Goal: Information Seeking & Learning: Learn about a topic

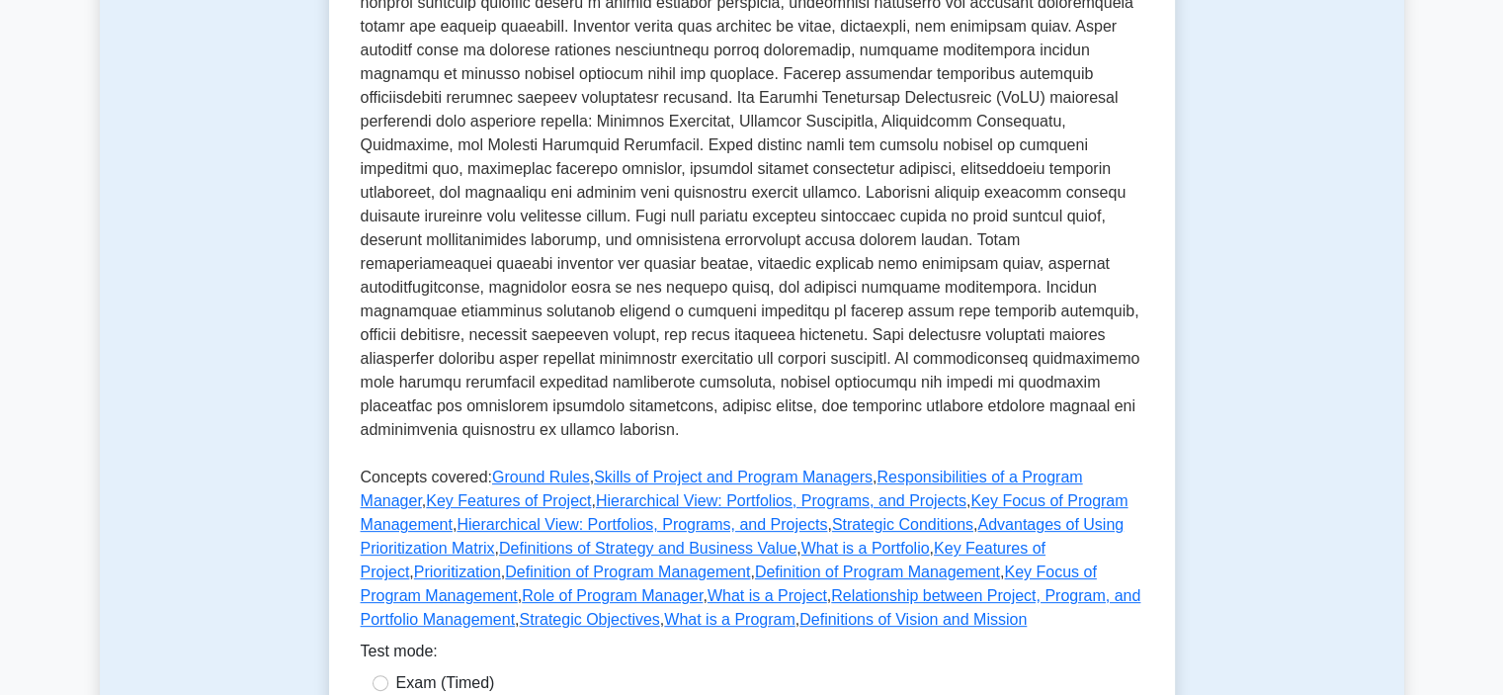
scroll to position [582, 0]
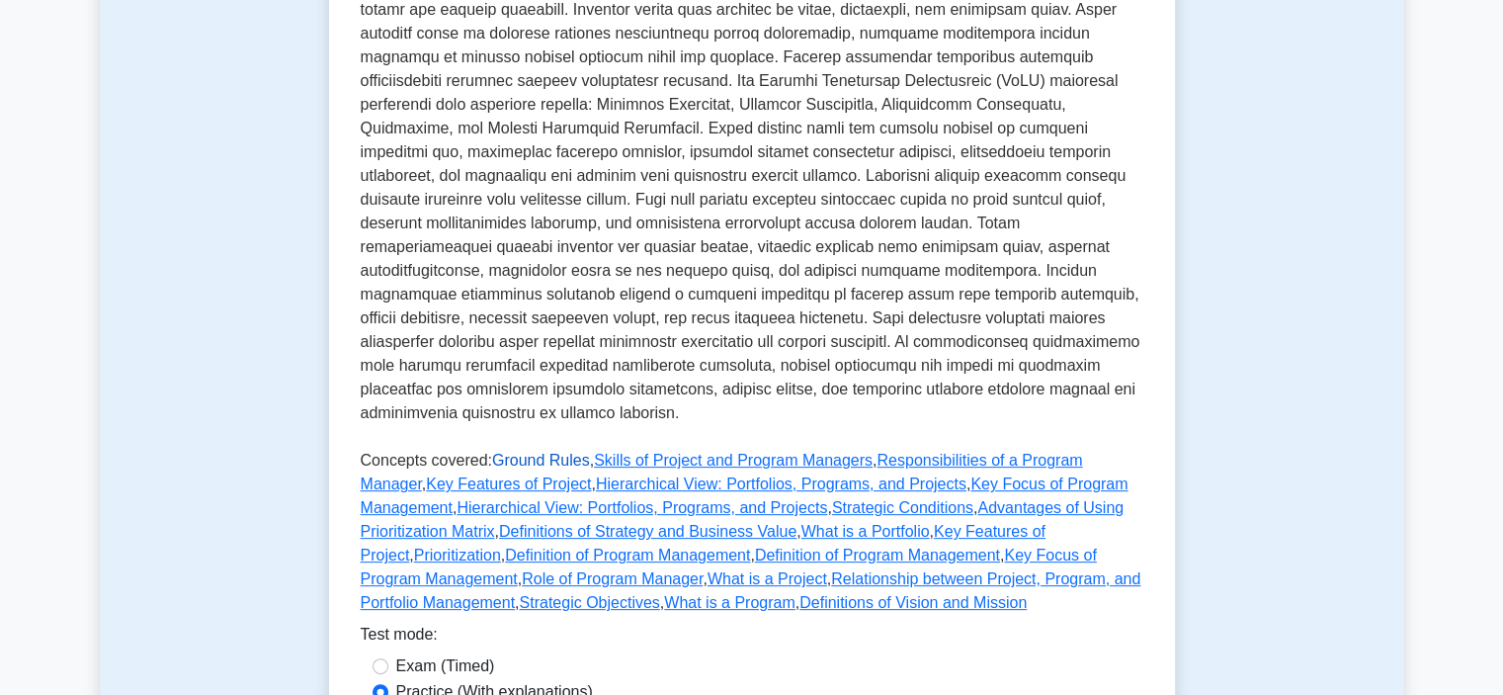
click at [514, 452] on link "Ground Rules" at bounding box center [541, 460] width 98 height 17
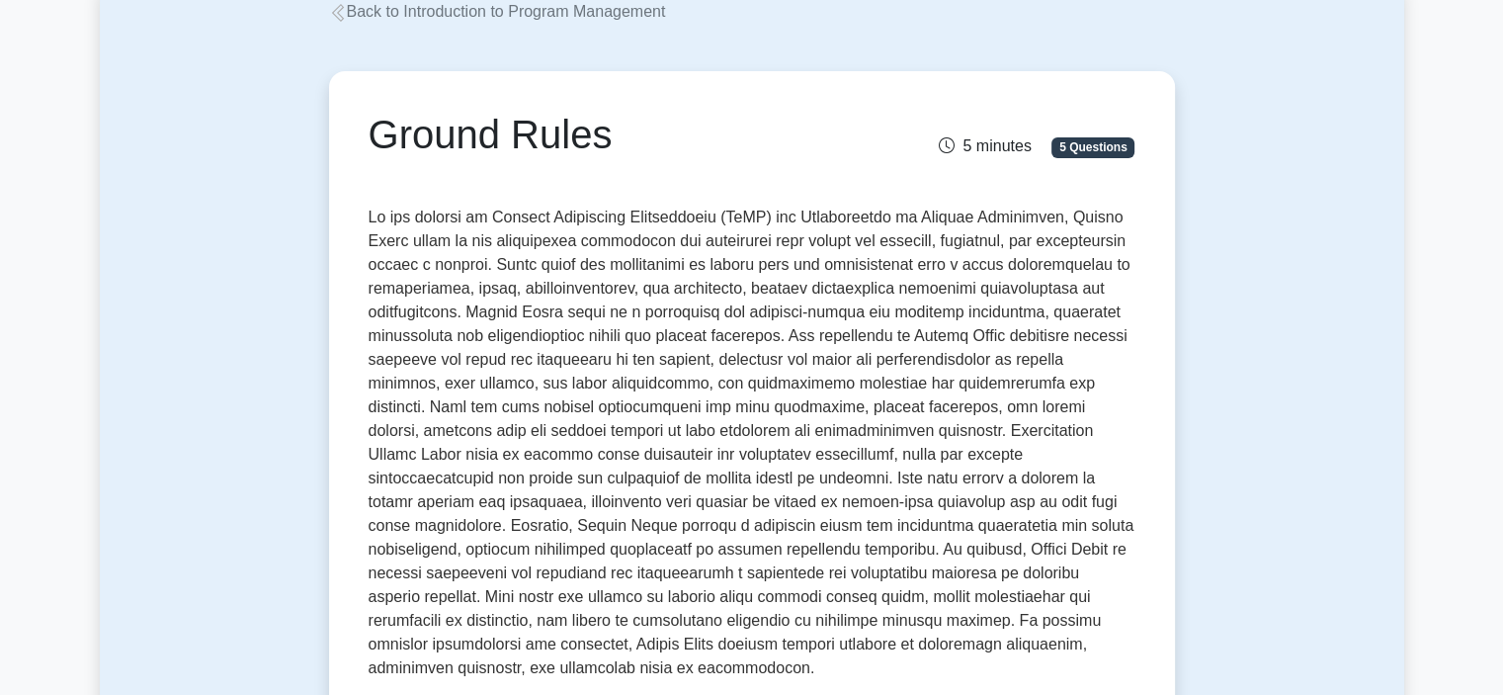
scroll to position [106, 0]
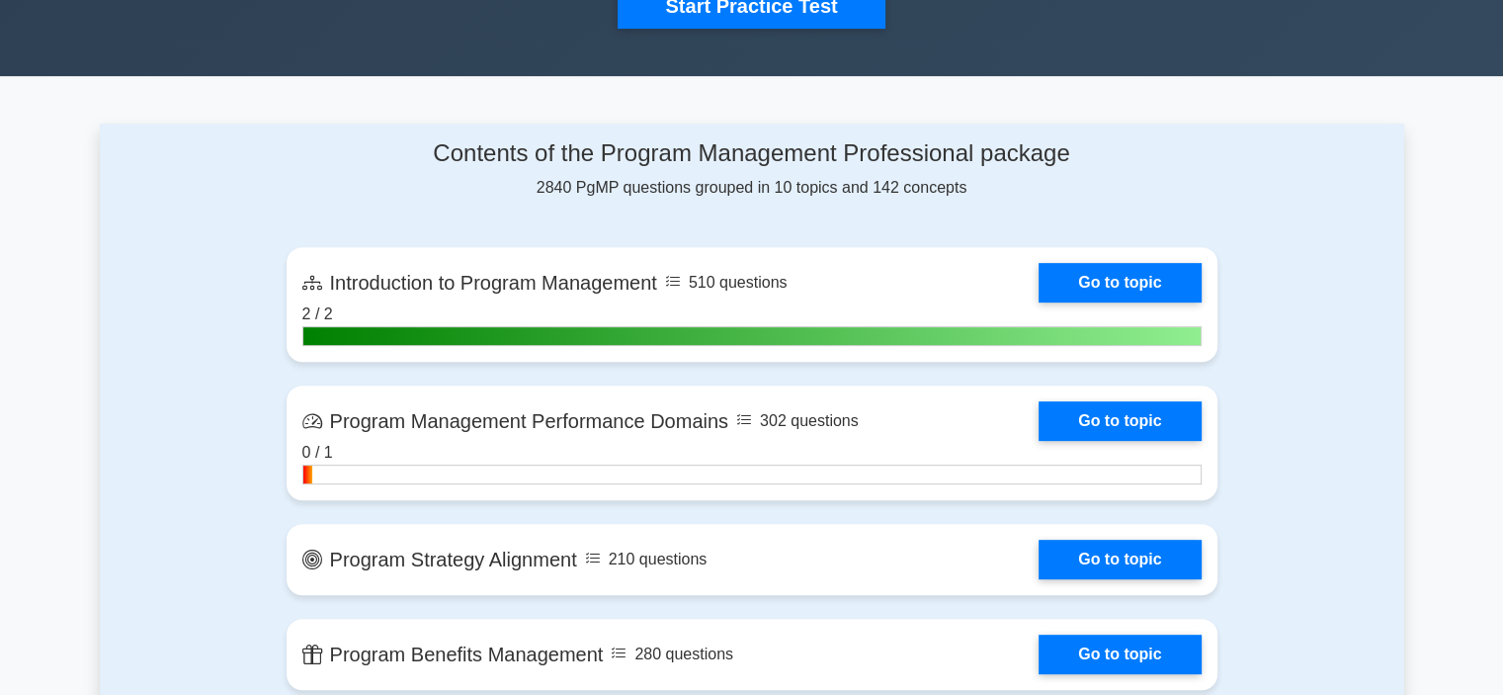
scroll to position [787, 0]
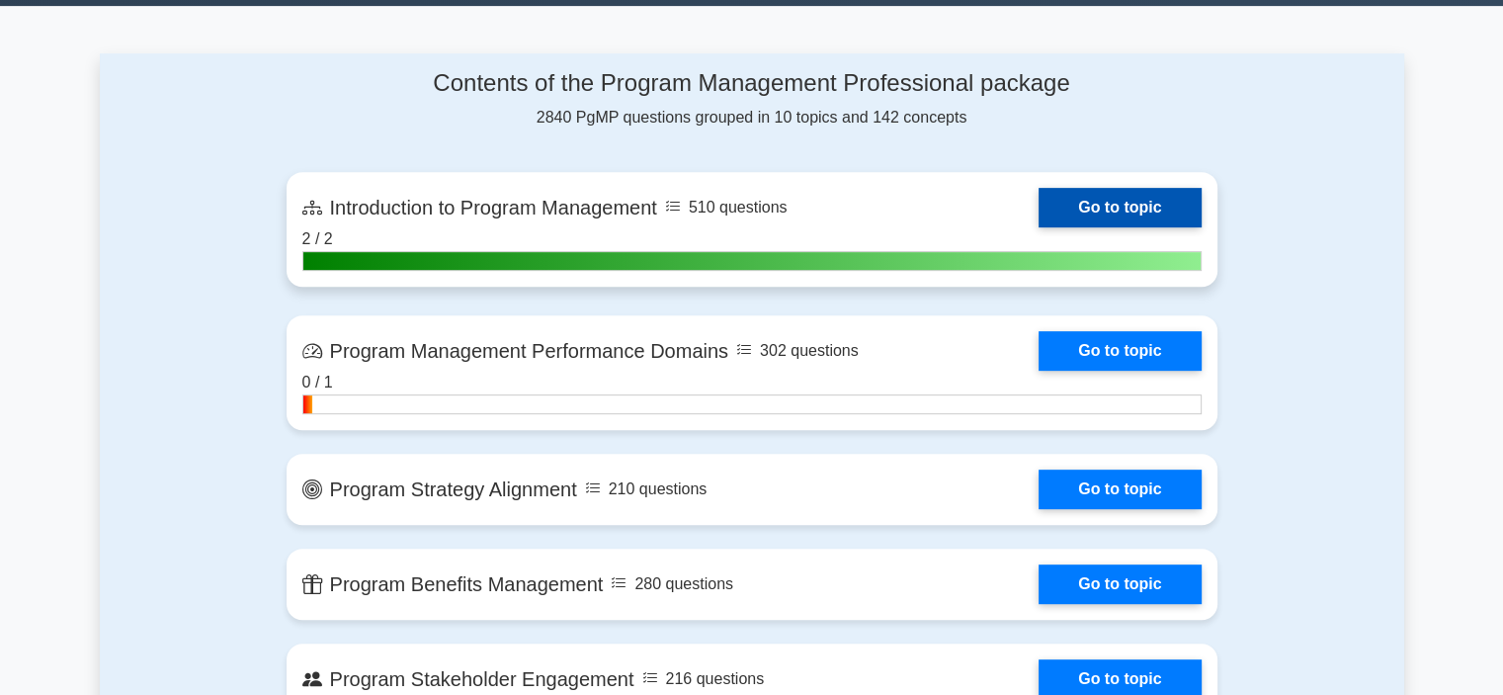
click at [1095, 205] on link "Go to topic" at bounding box center [1120, 208] width 162 height 40
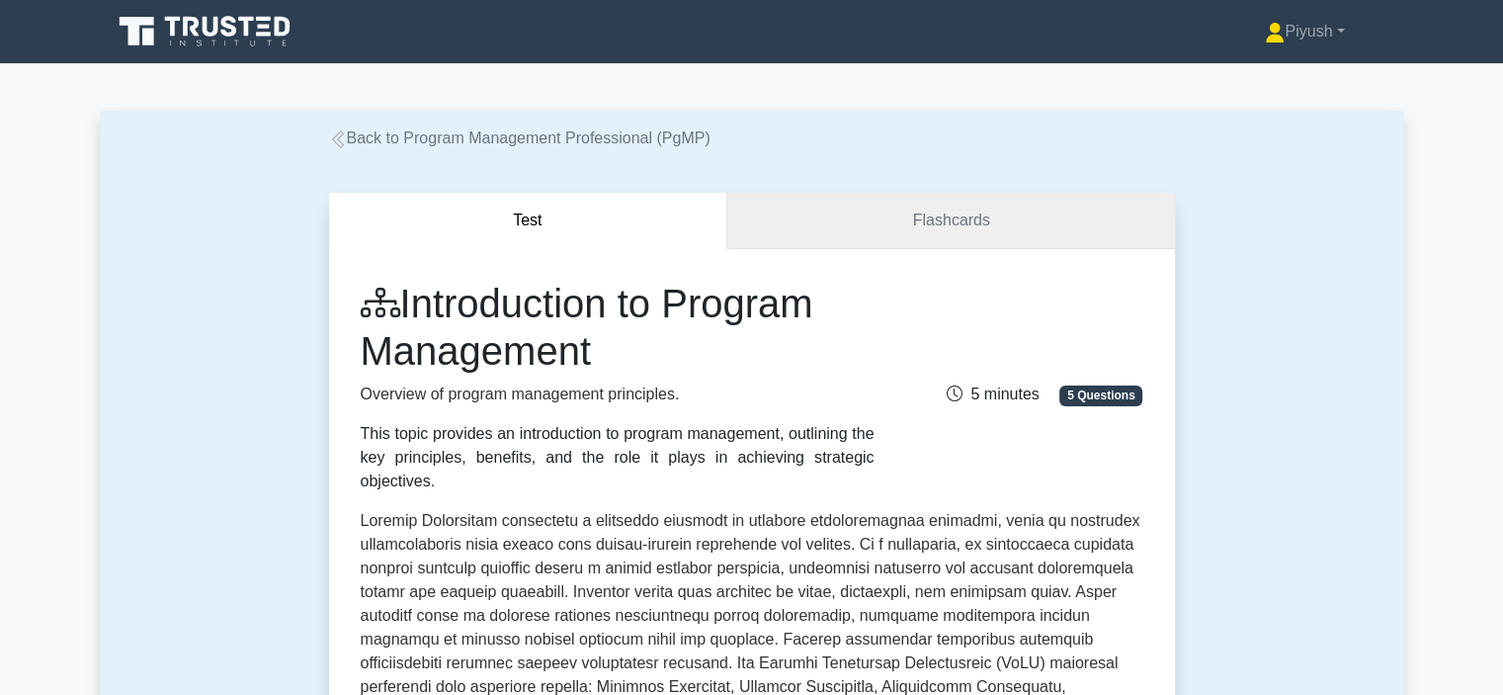
click at [928, 215] on link "Flashcards" at bounding box center [950, 221] width 447 height 56
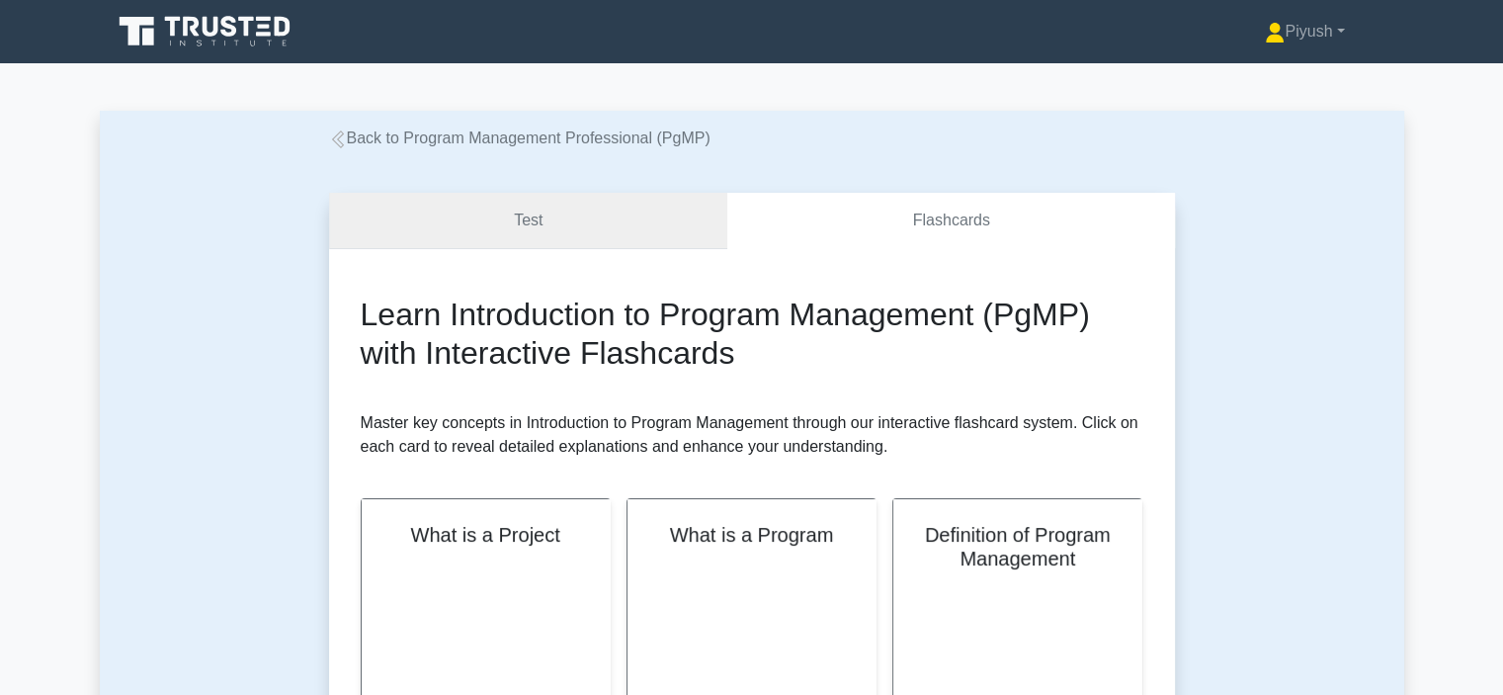
click at [506, 236] on link "Test" at bounding box center [528, 221] width 399 height 56
